Goal: Use online tool/utility: Utilize a website feature to perform a specific function

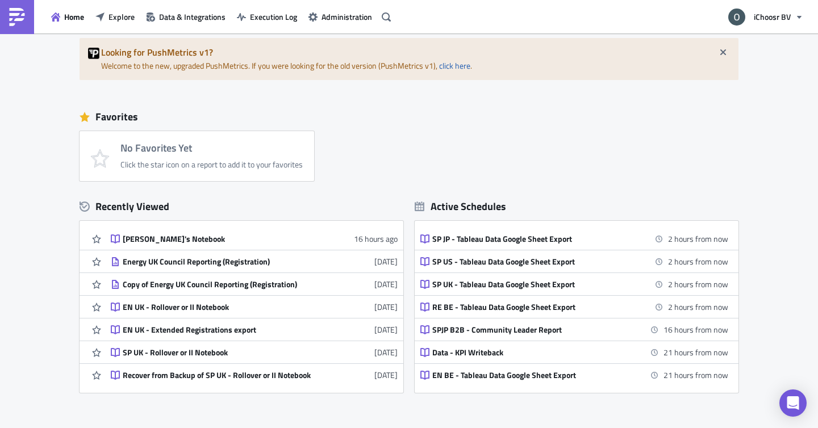
scroll to position [32, 0]
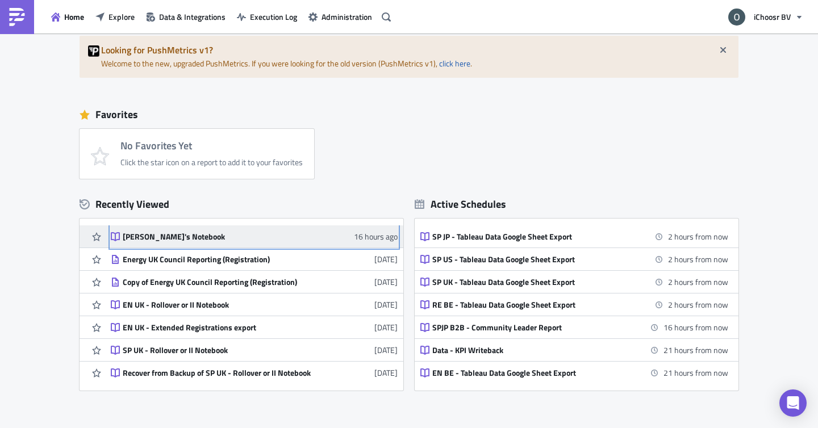
click at [168, 238] on div "[PERSON_NAME]'s Notebook" at bounding box center [222, 237] width 199 height 10
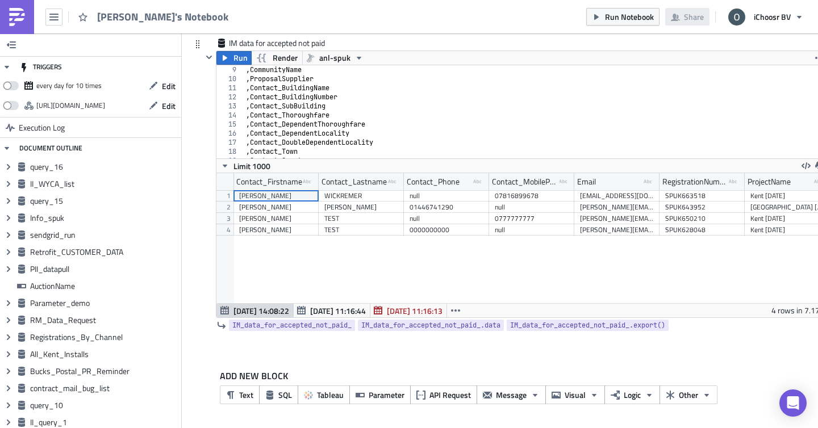
scroll to position [152, 0]
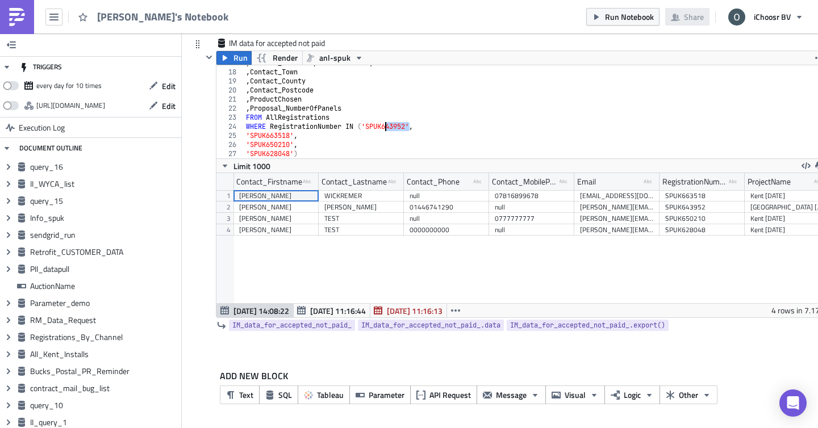
drag, startPoint x: 410, startPoint y: 124, endPoint x: 383, endPoint y: 124, distance: 26.7
click at [383, 124] on div ", Contact_DoubleDependentLocality , Contact_Town , Contact_County , Contact_Pos…" at bounding box center [535, 113] width 583 height 111
click at [405, 125] on div ", Contact_DoubleDependentLocality , Contact_Town , Contact_County , Contact_Pos…" at bounding box center [535, 113] width 583 height 111
drag, startPoint x: 409, startPoint y: 125, endPoint x: 376, endPoint y: 125, distance: 32.9
click at [376, 125] on div ", Contact_DoubleDependentLocality , Contact_Town , Contact_County , Contact_Pos…" at bounding box center [535, 113] width 583 height 111
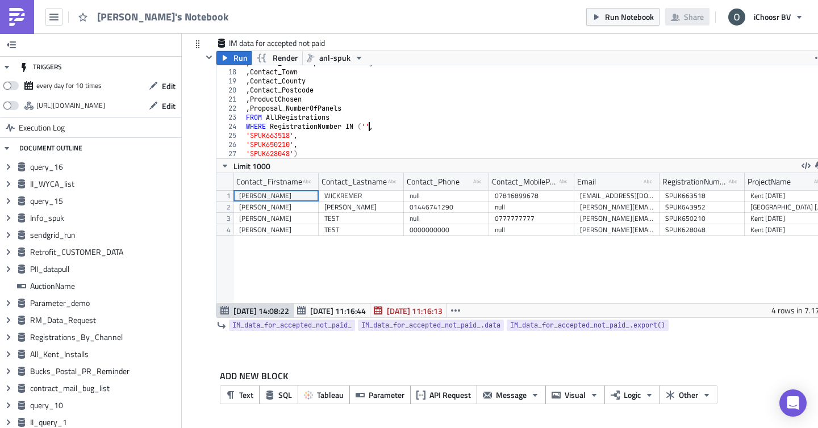
paste textarea "SPUK650536','"
click at [371, 124] on div ", Contact_DoubleDependentLocality , Contact_Town , Contact_County , Contact_Pos…" at bounding box center [535, 113] width 583 height 111
click at [421, 128] on div ", Contact_DoubleDependentLocality , Contact_Town , Contact_County , Contact_Pos…" at bounding box center [535, 113] width 583 height 111
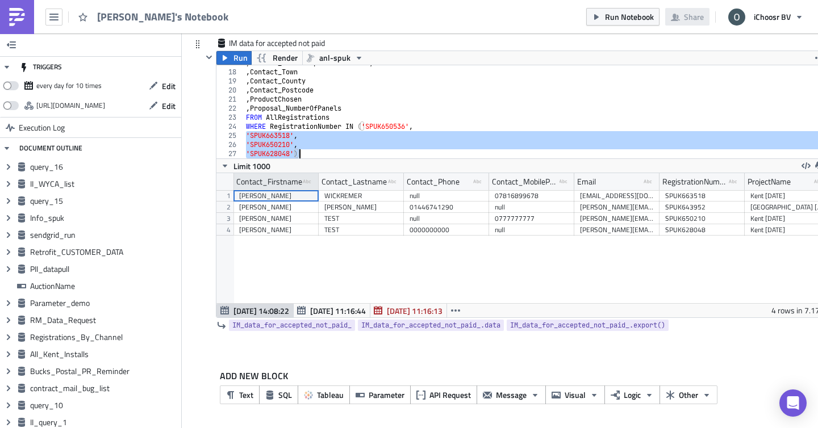
drag, startPoint x: 245, startPoint y: 134, endPoint x: 306, endPoint y: 177, distance: 74.1
click at [306, 177] on div "WHERE RegistrationNumber IN ('SPUK650536', 17 18 19 20 21 22 23 24 25 26 27 , C…" at bounding box center [521, 191] width 610 height 253
type textarea "'SPUK650210', 'SPUK628048')"
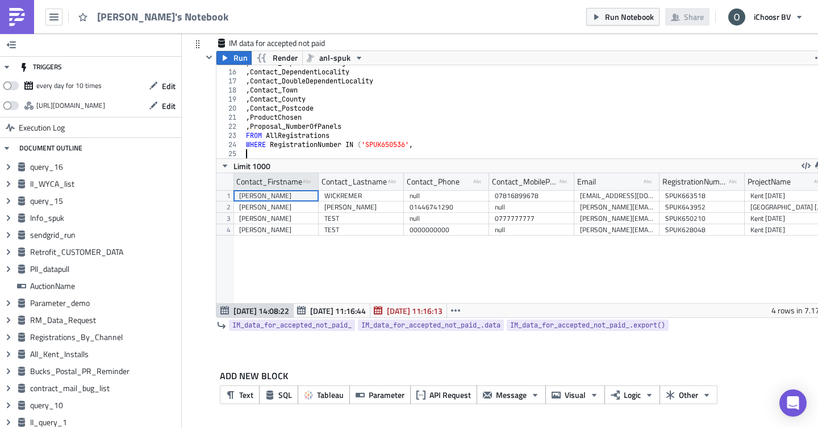
scroll to position [134, 0]
paste textarea "'SPUK628048',"
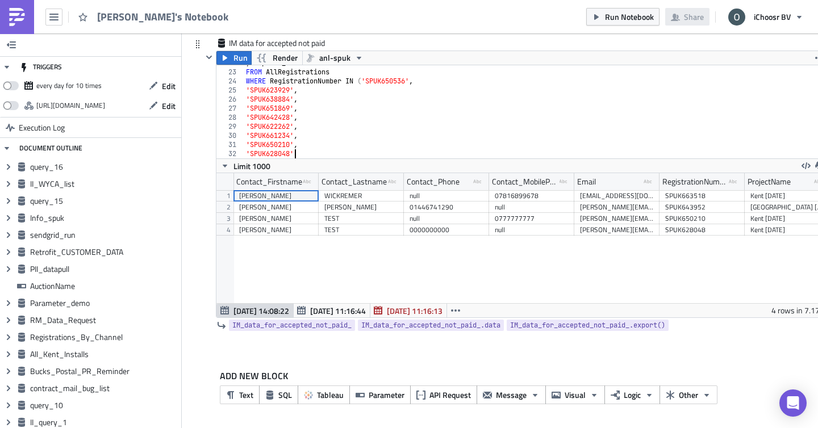
scroll to position [0, 3]
type textarea "'SPUK628048')"
click at [230, 55] on button "Run" at bounding box center [233, 58] width 35 height 14
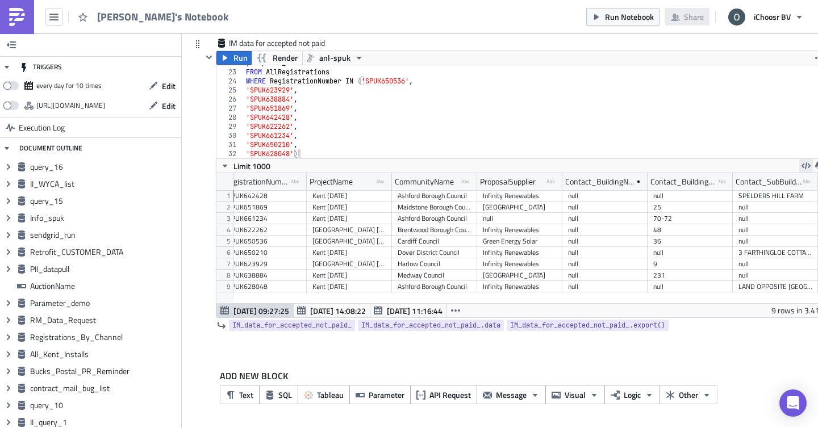
scroll to position [0, 444]
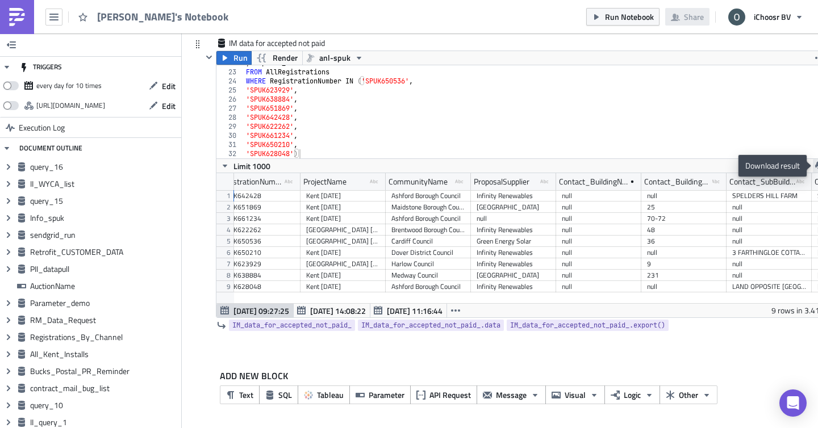
click at [815, 164] on icon "button" at bounding box center [819, 165] width 9 height 9
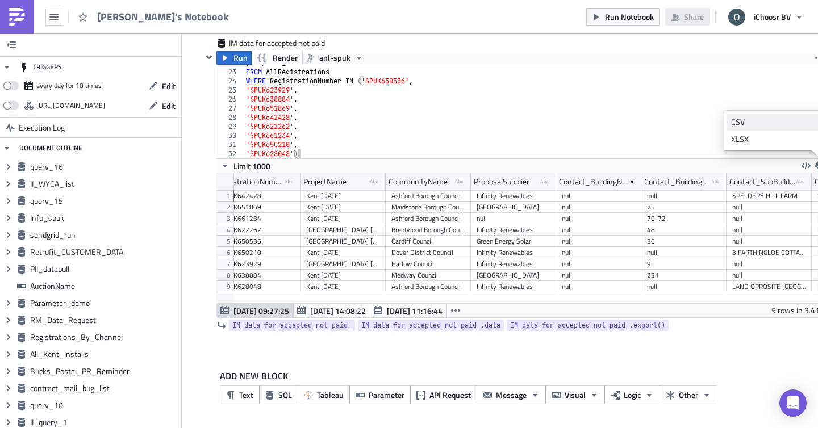
click at [743, 123] on div "CSV" at bounding box center [775, 121] width 89 height 11
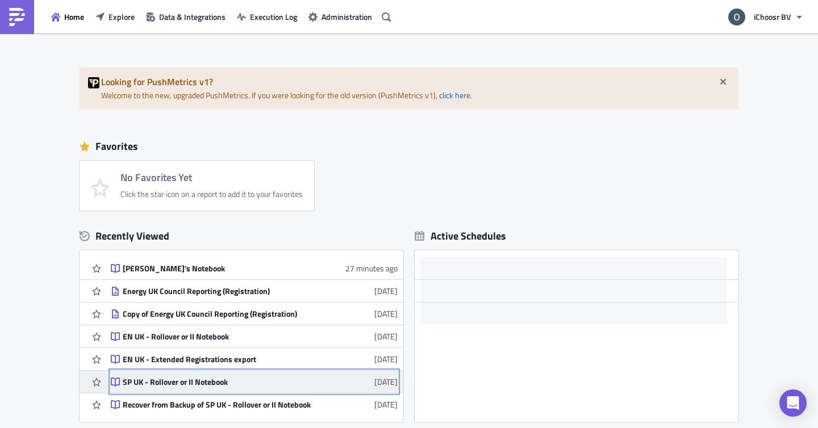
click at [196, 382] on div "SP UK - Rollover or II Notebook" at bounding box center [222, 382] width 199 height 10
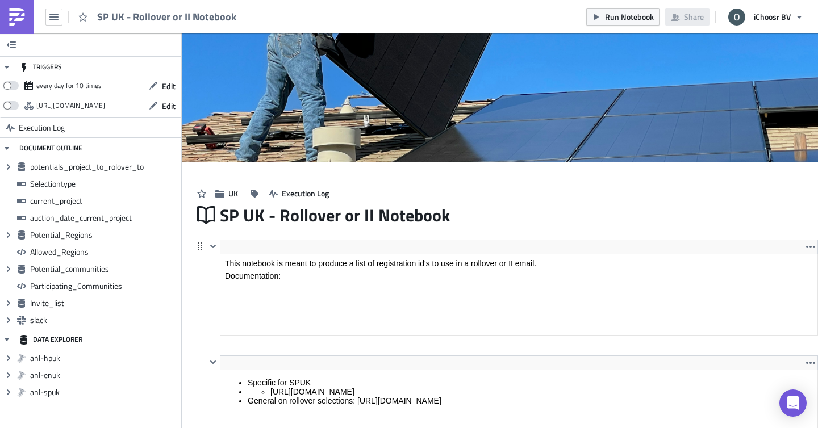
scroll to position [130, 610]
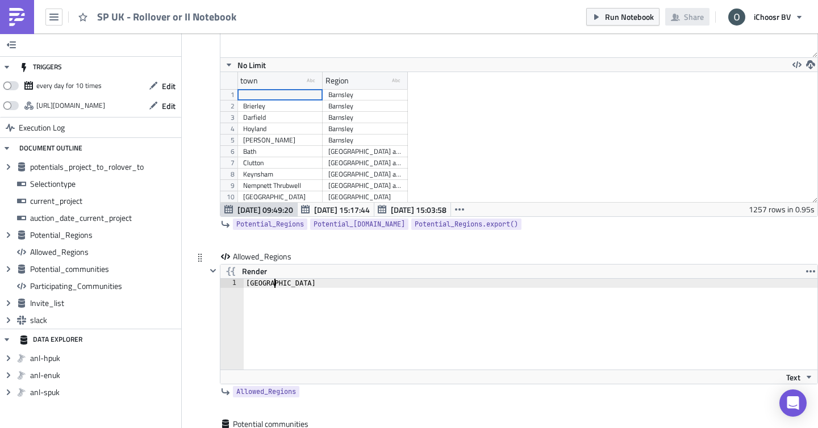
click at [320, 285] on div "[GEOGRAPHIC_DATA]" at bounding box center [532, 333] width 576 height 109
type textarea "[GEOGRAPHIC_DATA]"
click at [203, 312] on div "Allowed_Regions Render [GEOGRAPHIC_DATA] 1 [GEOGRAPHIC_DATA] הההההההההההההההההה…" at bounding box center [505, 335] width 625 height 168
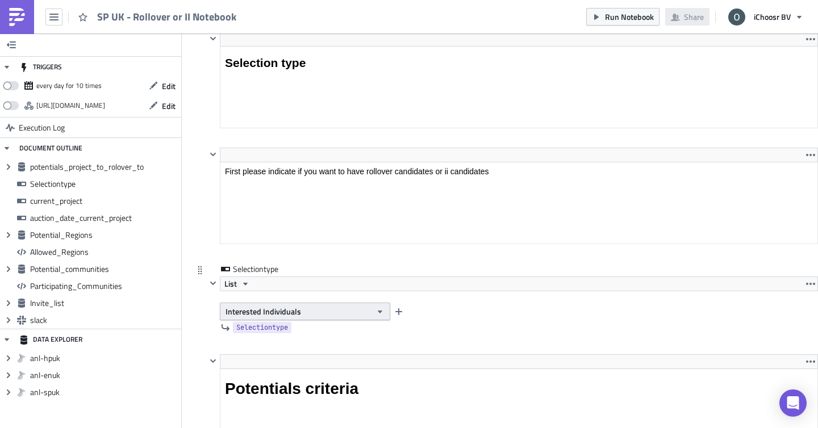
click at [235, 315] on span "Interested Individuals" at bounding box center [263, 312] width 76 height 12
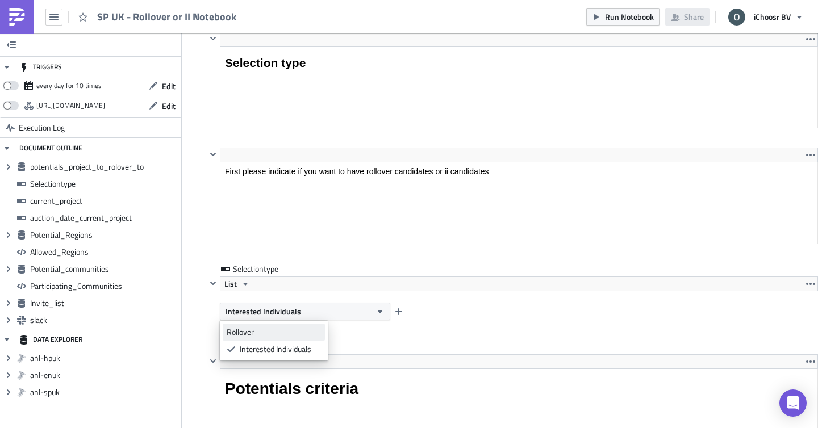
click at [245, 333] on div "Rollover" at bounding box center [274, 332] width 94 height 11
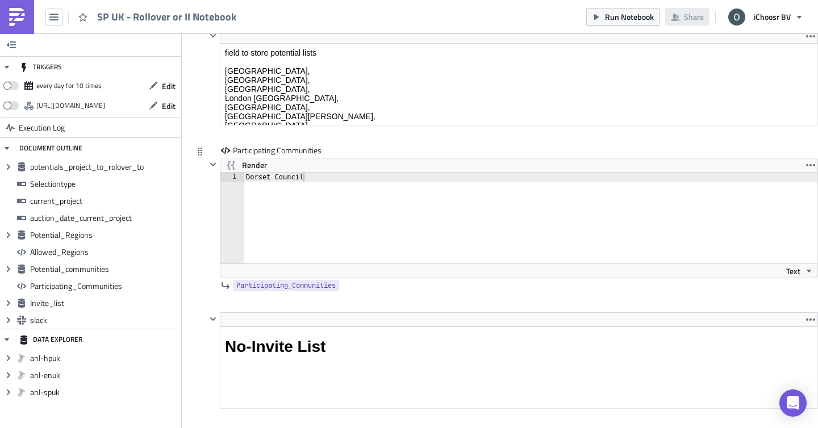
click at [283, 182] on div "Dorset Council" at bounding box center [532, 227] width 576 height 109
type textarea "All"
click at [207, 227] on div at bounding box center [213, 218] width 14 height 120
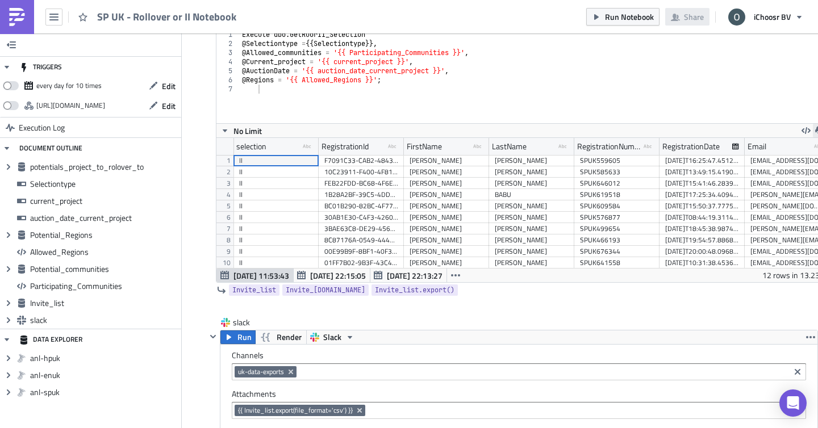
click at [814, 126] on button "button" at bounding box center [820, 131] width 14 height 14
click at [563, 98] on div "Execute dbo . GetROorII_Selection @ Selectiontype = {{ Selectiontype }}, @ Allo…" at bounding box center [533, 85] width 587 height 111
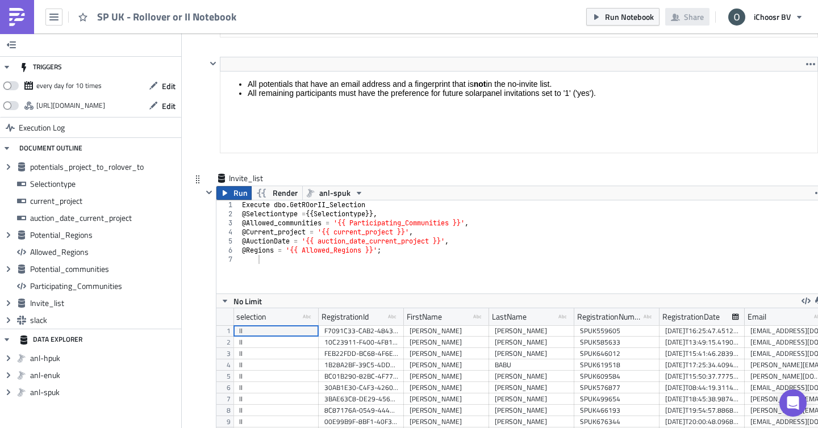
click at [231, 196] on button "Run" at bounding box center [233, 193] width 35 height 14
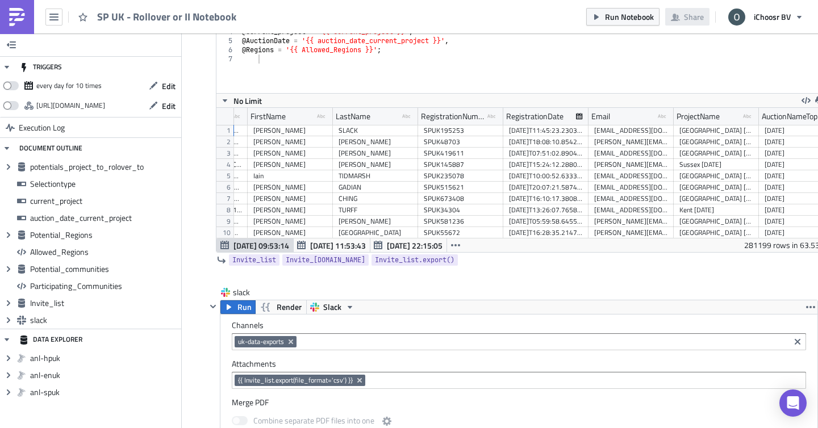
scroll to position [0, 204]
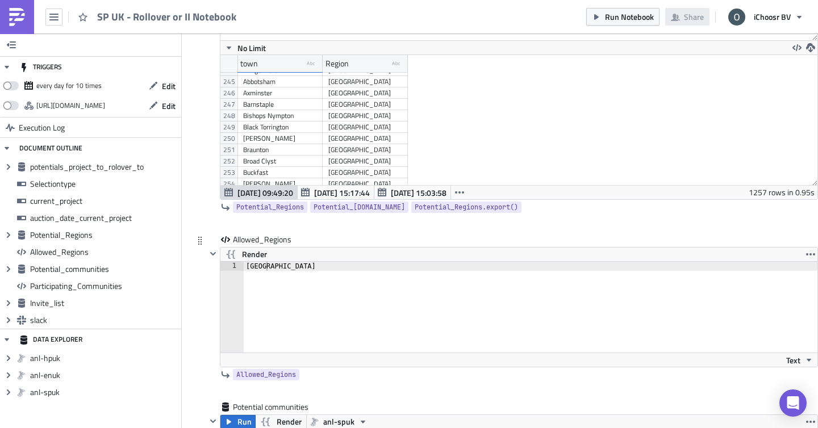
click at [201, 303] on div "Allowed_Regions Render [GEOGRAPHIC_DATA] 1 [GEOGRAPHIC_DATA] הההההההההההההההההה…" at bounding box center [505, 318] width 625 height 168
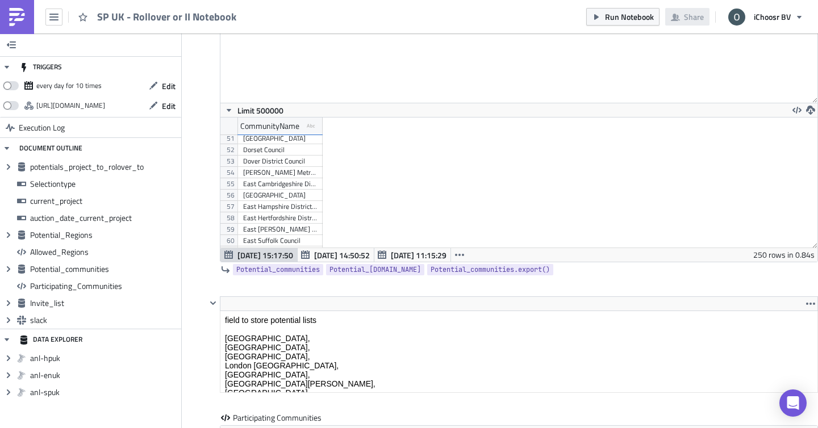
click at [255, 138] on div "[GEOGRAPHIC_DATA]" at bounding box center [280, 138] width 74 height 11
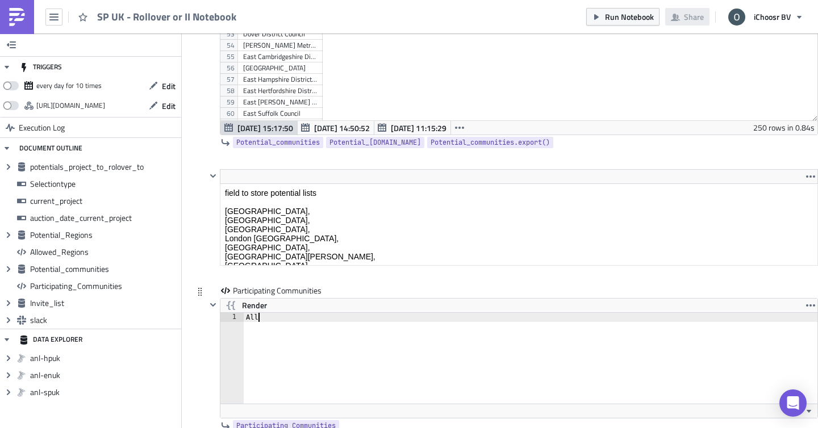
drag, startPoint x: 262, startPoint y: 325, endPoint x: 236, endPoint y: 323, distance: 26.8
click at [236, 323] on div "All 1 All ההההההההההההההההההההההההההההההההההההההההההההההההההההההההההההההההההההה…" at bounding box center [518, 358] width 597 height 91
click at [257, 320] on div "All" at bounding box center [531, 367] width 575 height 109
paste textarea "[GEOGRAPHIC_DATA]"
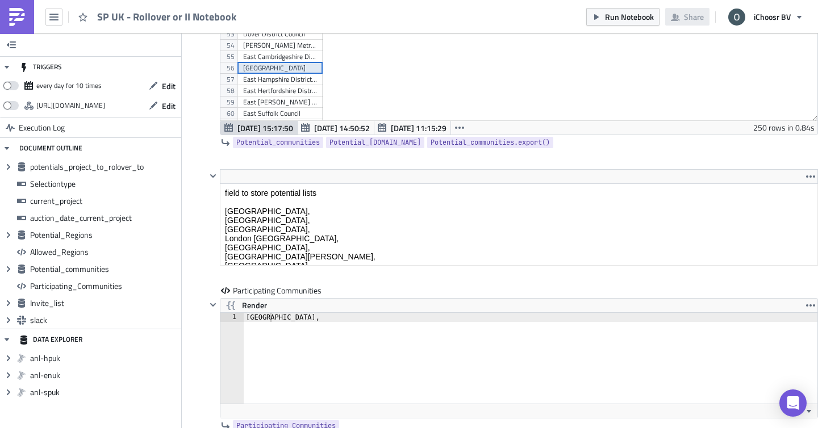
click at [264, 68] on div "[GEOGRAPHIC_DATA]" at bounding box center [280, 67] width 74 height 11
click at [281, 323] on div "[GEOGRAPHIC_DATA]," at bounding box center [531, 367] width 575 height 109
paste textarea "[GEOGRAPHIC_DATA]"
click at [270, 58] on div "[GEOGRAPHIC_DATA]" at bounding box center [280, 56] width 74 height 11
click at [327, 317] on div "[GEOGRAPHIC_DATA],[GEOGRAPHIC_DATA]," at bounding box center [531, 367] width 575 height 109
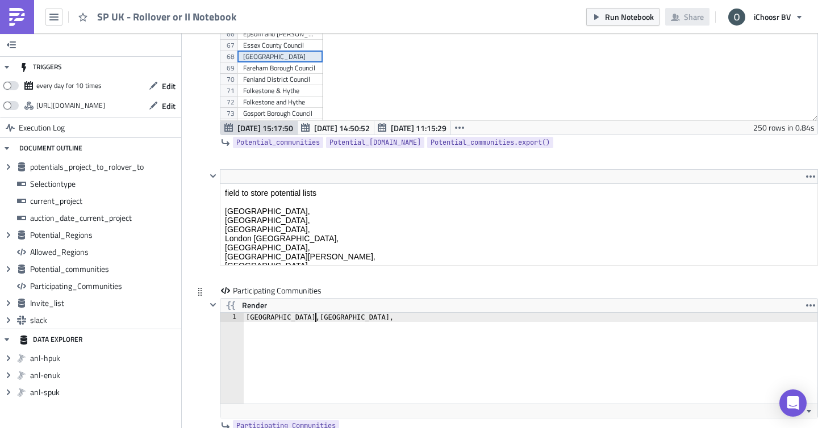
paste textarea "[GEOGRAPHIC_DATA]"
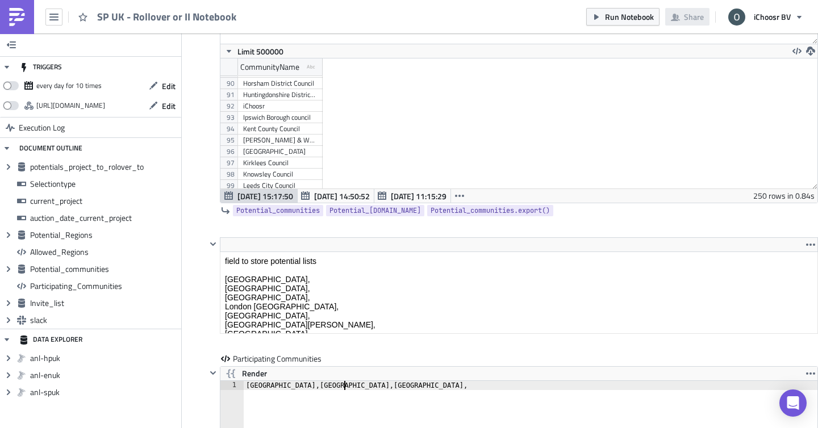
click at [253, 108] on div "iChoosr" at bounding box center [280, 106] width 74 height 11
click at [362, 390] on div "[GEOGRAPHIC_DATA],[GEOGRAPHIC_DATA],[GEOGRAPHIC_DATA]," at bounding box center [531, 435] width 575 height 109
paste textarea "iChoosr"
click at [281, 177] on div "[GEOGRAPHIC_DATA]" at bounding box center [280, 171] width 74 height 11
click at [395, 388] on div "[GEOGRAPHIC_DATA],[GEOGRAPHIC_DATA],[GEOGRAPHIC_DATA],[GEOGRAPHIC_DATA]," at bounding box center [531, 435] width 575 height 109
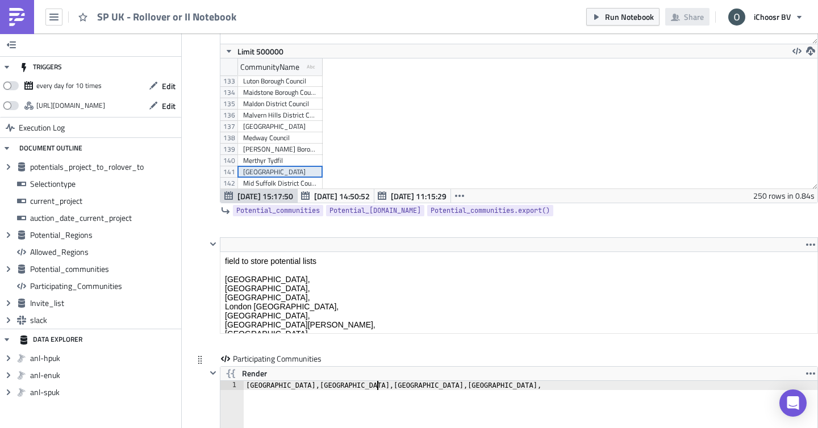
paste textarea "[GEOGRAPHIC_DATA]"
click at [273, 117] on div "[GEOGRAPHIC_DATA]" at bounding box center [280, 114] width 74 height 11
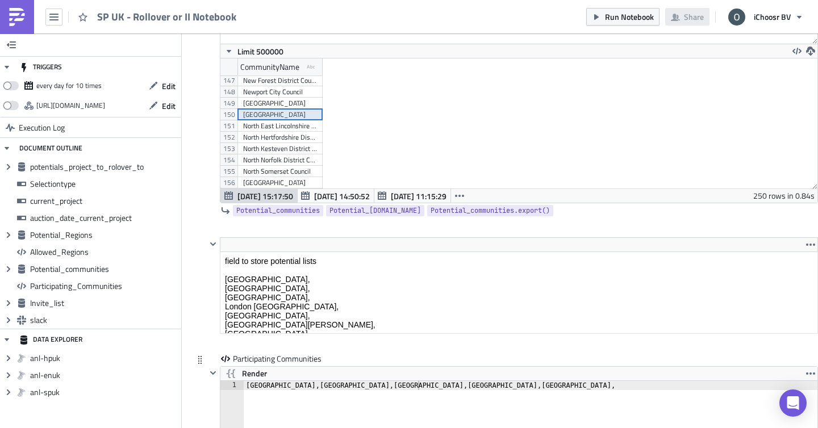
click at [430, 388] on div "[GEOGRAPHIC_DATA],[GEOGRAPHIC_DATA],[GEOGRAPHIC_DATA],[GEOGRAPHIC_DATA],[GEOGRA…" at bounding box center [531, 435] width 575 height 109
paste textarea "[GEOGRAPHIC_DATA]"
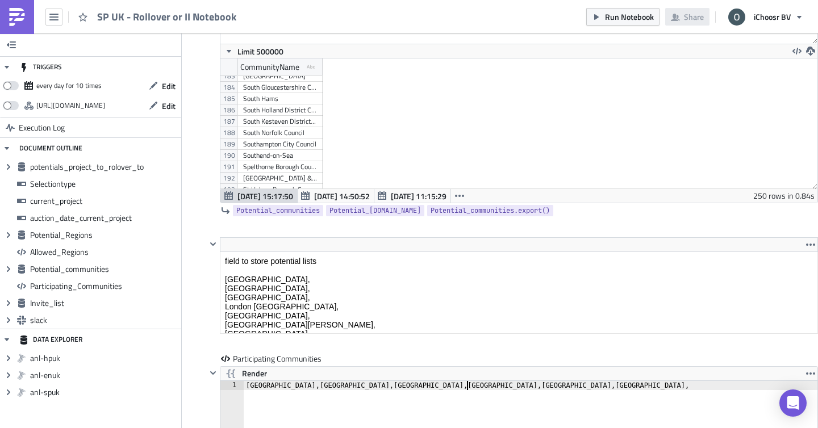
click at [274, 99] on div "South Hams" at bounding box center [280, 98] width 74 height 11
click at [486, 384] on div "[GEOGRAPHIC_DATA],[GEOGRAPHIC_DATA],[GEOGRAPHIC_DATA],[GEOGRAPHIC_DATA],[GEOGRA…" at bounding box center [531, 435] width 575 height 109
paste textarea "South Hams"
click at [274, 122] on div "[GEOGRAPHIC_DATA]" at bounding box center [280, 116] width 74 height 11
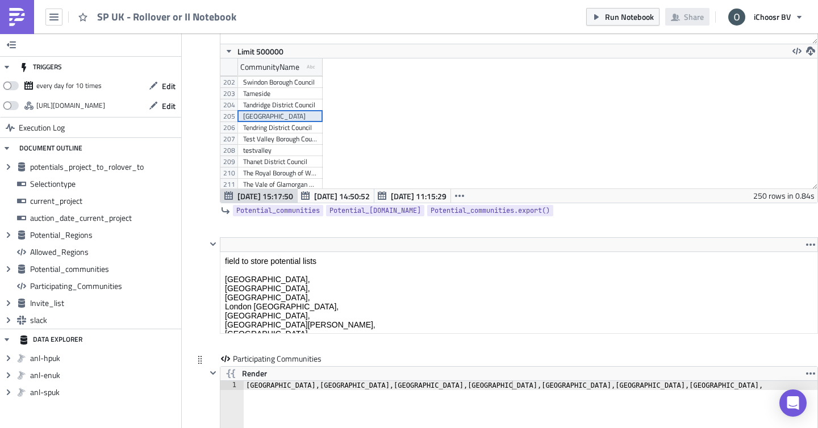
click at [526, 381] on div "[GEOGRAPHIC_DATA],[GEOGRAPHIC_DATA],[GEOGRAPHIC_DATA],[GEOGRAPHIC_DATA],[GEOGRA…" at bounding box center [518, 433] width 597 height 106
click at [529, 387] on div "[GEOGRAPHIC_DATA],[GEOGRAPHIC_DATA],[GEOGRAPHIC_DATA],[GEOGRAPHIC_DATA],[GEOGRA…" at bounding box center [531, 435] width 575 height 109
paste textarea "[GEOGRAPHIC_DATA]"
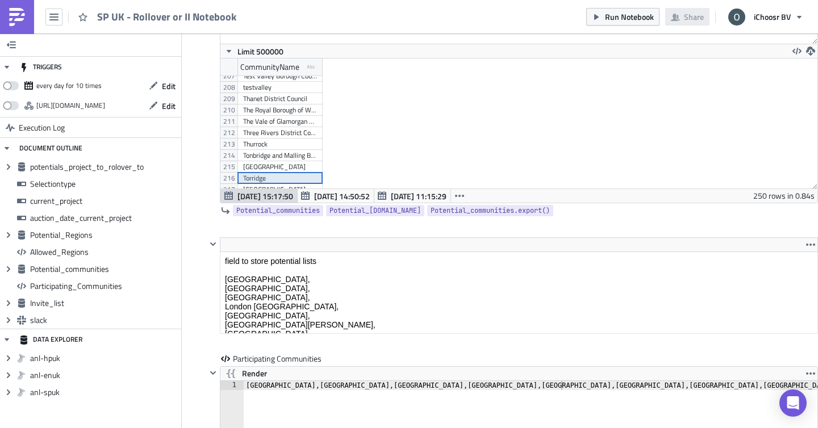
click at [282, 180] on div "Torridge" at bounding box center [280, 178] width 74 height 11
click at [586, 382] on div "[GEOGRAPHIC_DATA],[GEOGRAPHIC_DATA],[GEOGRAPHIC_DATA],[GEOGRAPHIC_DATA],[GEOGRA…" at bounding box center [531, 435] width 575 height 109
click at [586, 384] on div "[GEOGRAPHIC_DATA],[GEOGRAPHIC_DATA],[GEOGRAPHIC_DATA],[GEOGRAPHIC_DATA],[GEOGRA…" at bounding box center [531, 435] width 575 height 109
paste textarea "Torridge"
click at [264, 104] on div "[GEOGRAPHIC_DATA]" at bounding box center [280, 104] width 74 height 11
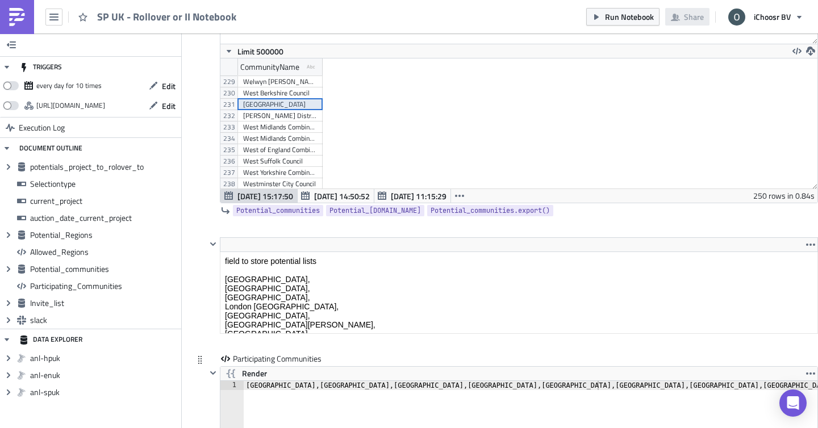
click at [617, 390] on div "[GEOGRAPHIC_DATA],[GEOGRAPHIC_DATA],[GEOGRAPHIC_DATA],[GEOGRAPHIC_DATA],[GEOGRA…" at bounding box center [531, 435] width 575 height 109
paste textarea "[GEOGRAPHIC_DATA]"
type textarea "[GEOGRAPHIC_DATA],[GEOGRAPHIC_DATA],[GEOGRAPHIC_DATA],[GEOGRAPHIC_DATA],[GEOGRA…"
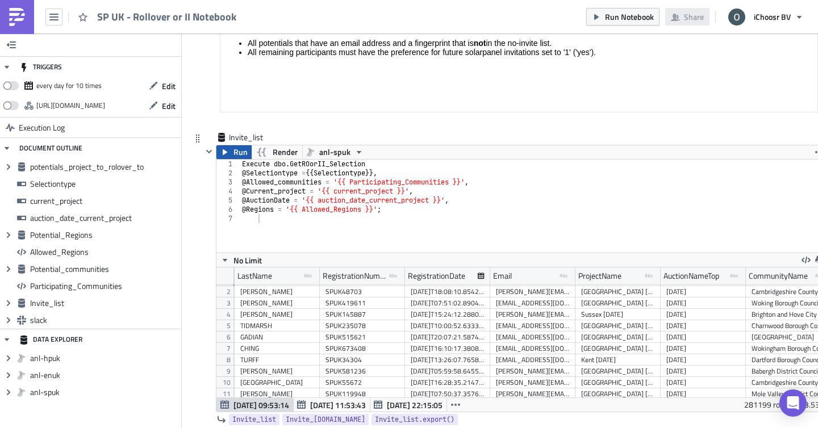
click at [234, 152] on span "Run" at bounding box center [240, 152] width 14 height 14
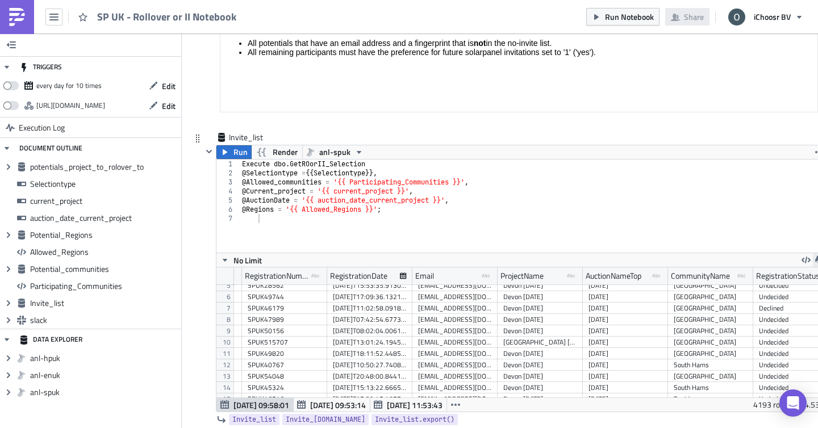
click at [817, 258] on icon "button" at bounding box center [819, 260] width 9 height 9
click at [762, 219] on div "CSV" at bounding box center [775, 216] width 89 height 11
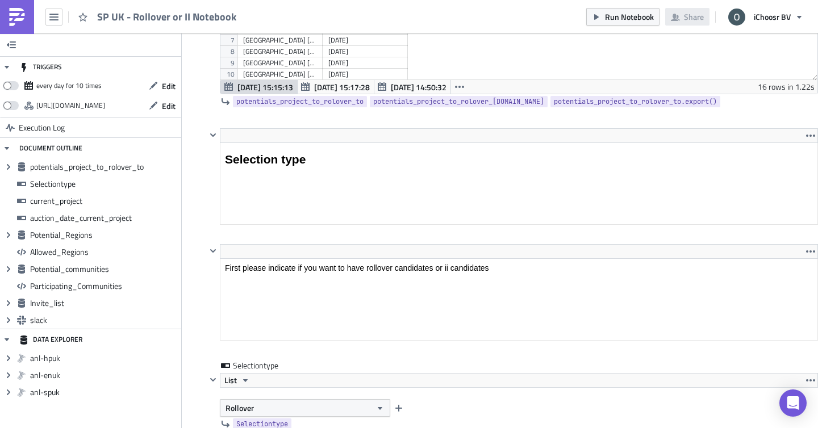
scroll to position [992, 0]
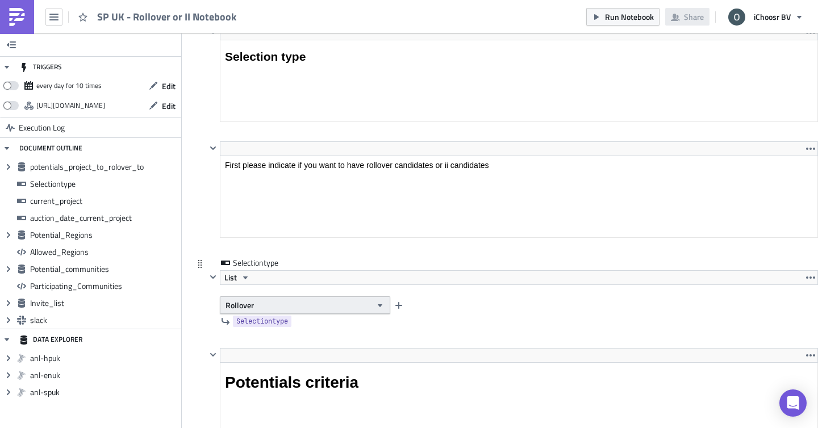
click at [279, 305] on button "Rollover" at bounding box center [305, 305] width 170 height 18
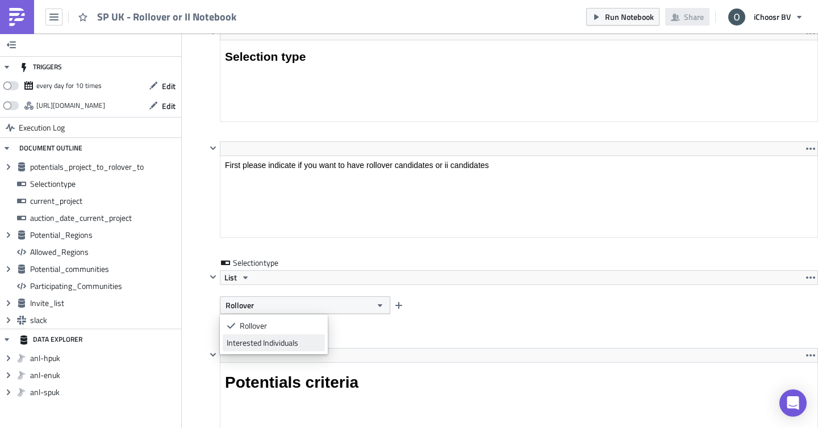
click at [263, 346] on div "Interested Individuals" at bounding box center [274, 342] width 94 height 11
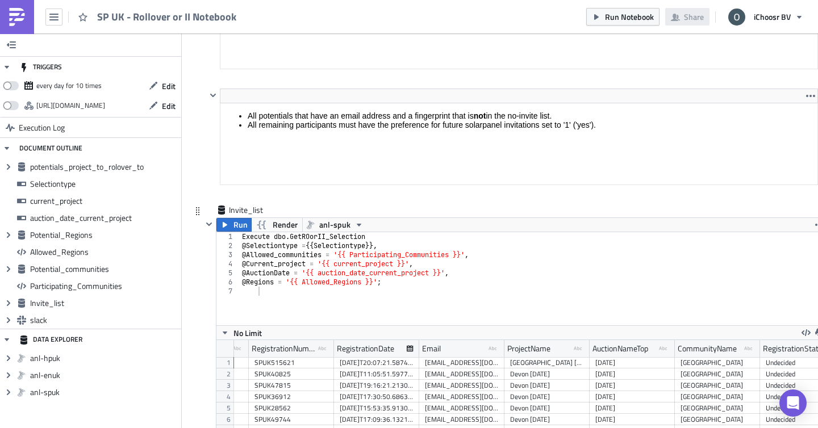
scroll to position [3751, 0]
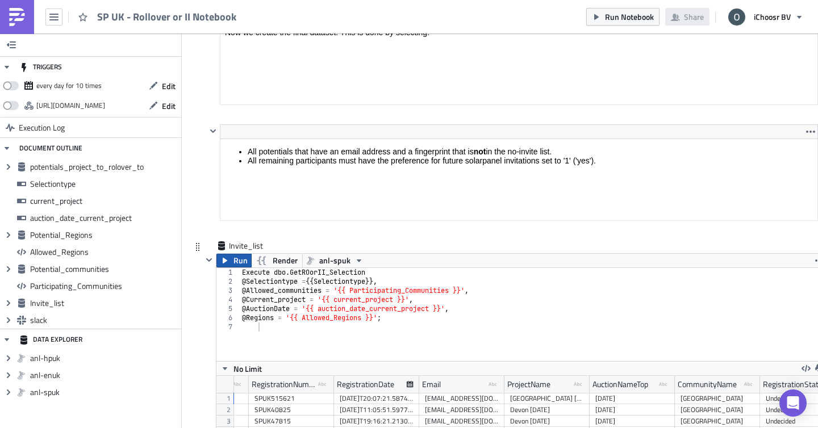
click at [231, 263] on button "Run" at bounding box center [233, 261] width 35 height 14
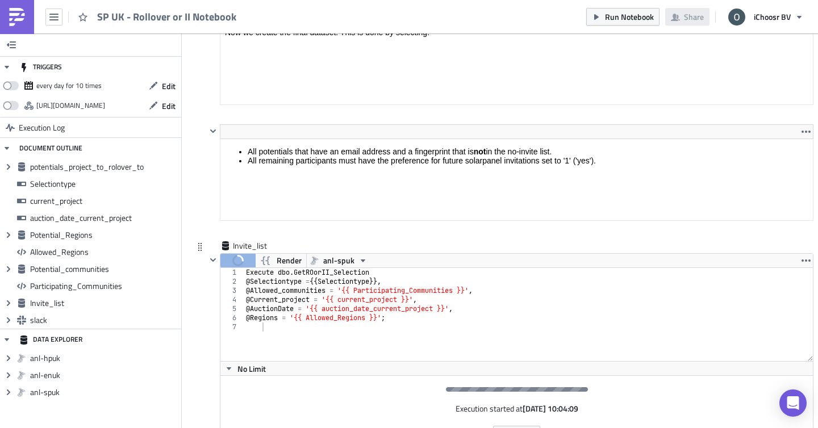
scroll to position [56658, 56195]
